Goal: Information Seeking & Learning: Stay updated

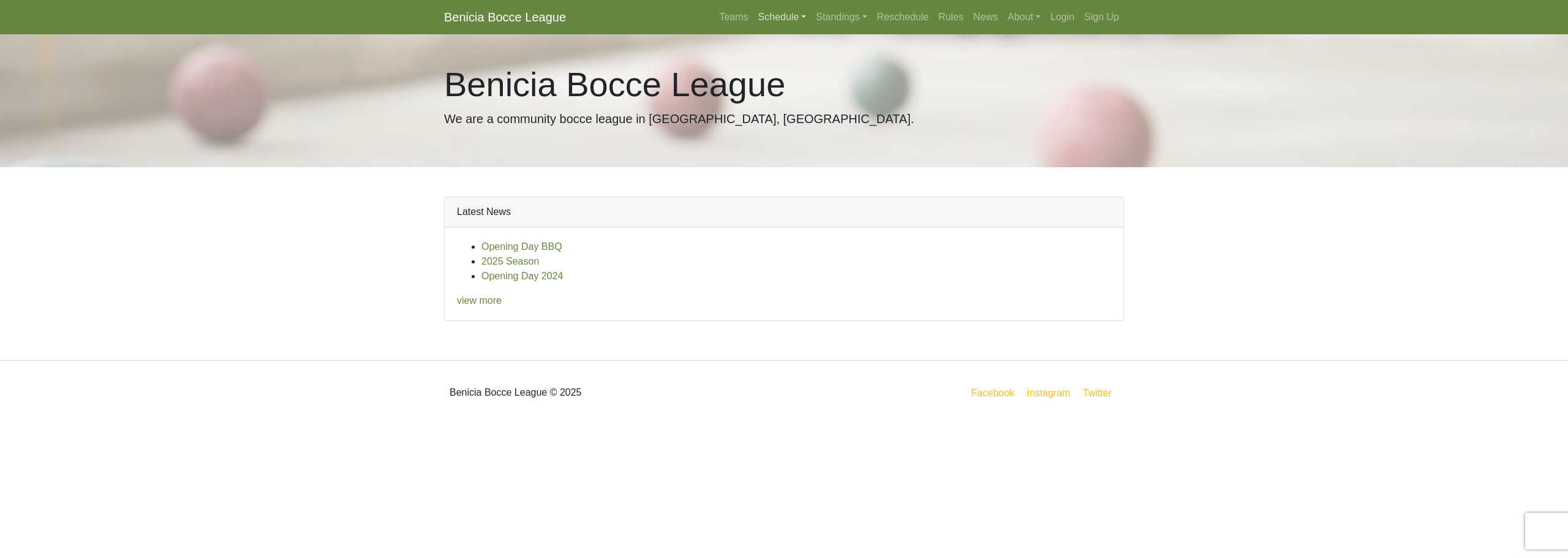
click at [811, 17] on link "Schedule" at bounding box center [782, 17] width 58 height 25
click at [792, 103] on link "[DATE] Night" at bounding box center [803, 105] width 99 height 20
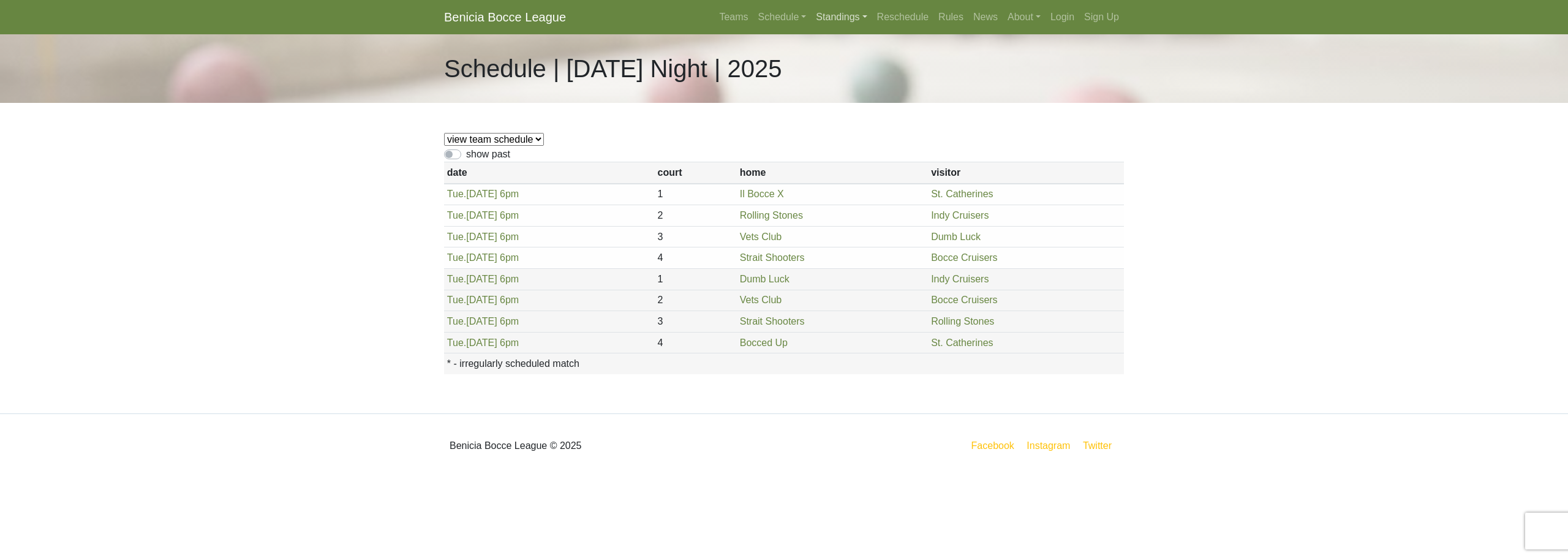
click at [850, 9] on link "Standings" at bounding box center [841, 17] width 60 height 25
click at [865, 122] on link "[DATE] Night" at bounding box center [861, 125] width 99 height 20
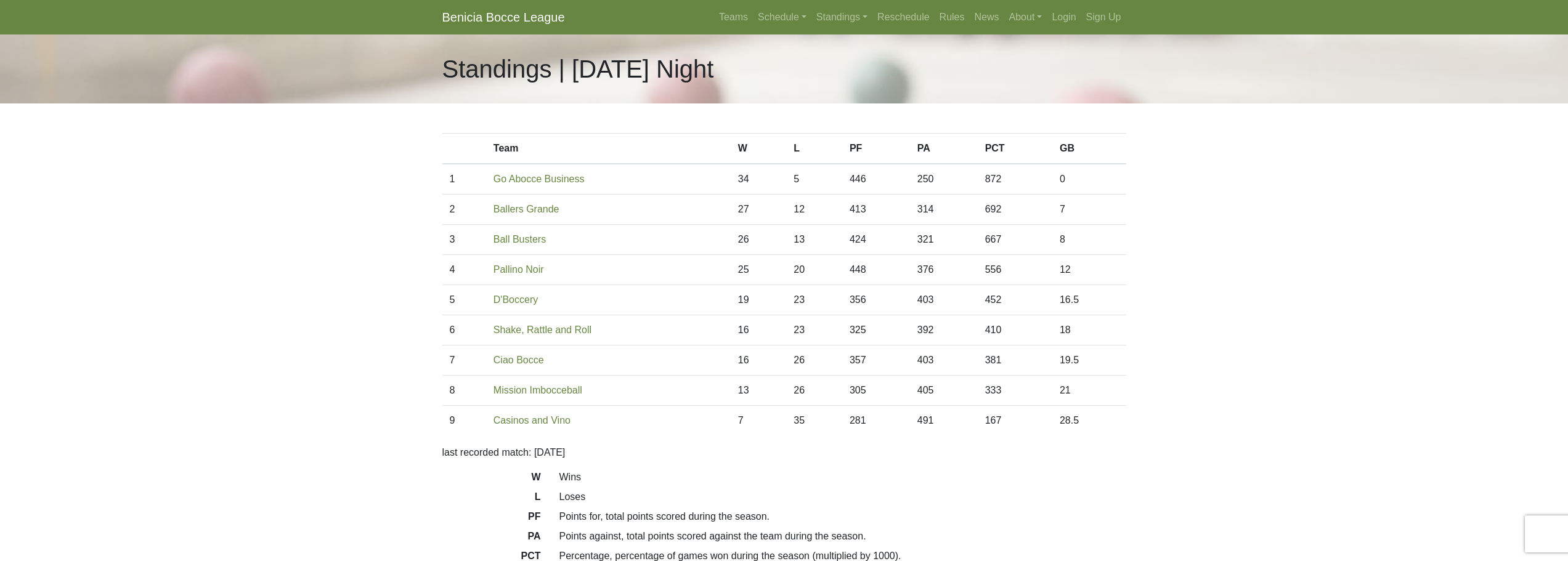
click at [384, 226] on body "Benicia Bocce League Teams Schedule Sunday Morning Sunday Night Monday Night Tu…" at bounding box center [784, 346] width 1568 height 692
click at [857, 22] on link "Standings" at bounding box center [841, 17] width 61 height 25
click at [853, 43] on link "[DATE] Morning" at bounding box center [862, 47] width 100 height 20
click at [858, 21] on link "Standings" at bounding box center [841, 17] width 61 height 25
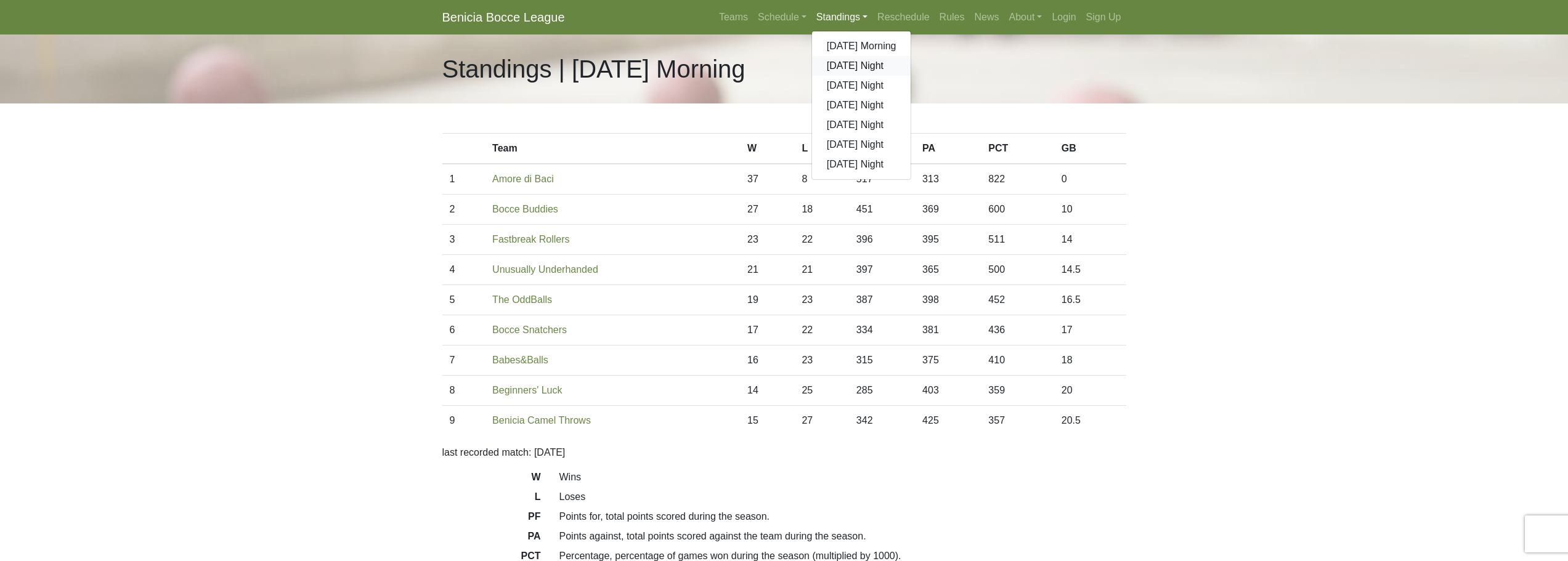
click at [851, 63] on link "[DATE] Night" at bounding box center [862, 66] width 100 height 20
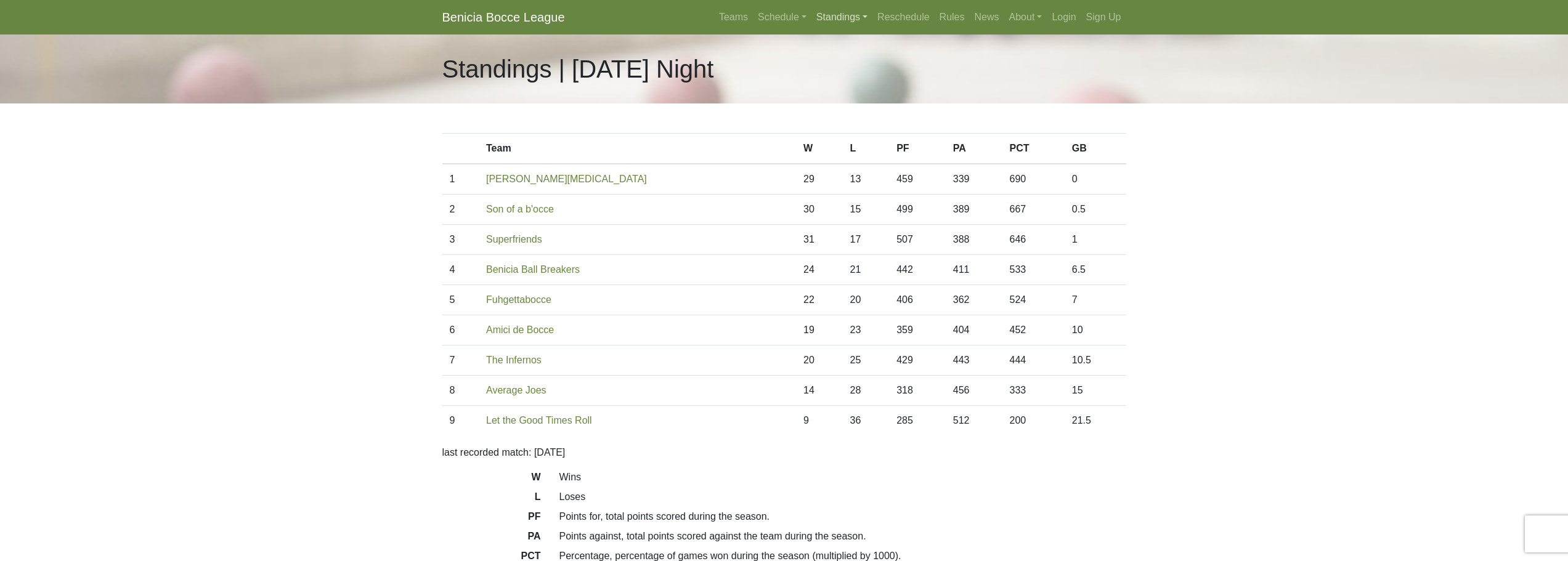
click at [848, 17] on link "Standings" at bounding box center [841, 17] width 61 height 25
click at [850, 82] on link "[DATE] Night" at bounding box center [862, 86] width 100 height 20
